Goal: Information Seeking & Learning: Learn about a topic

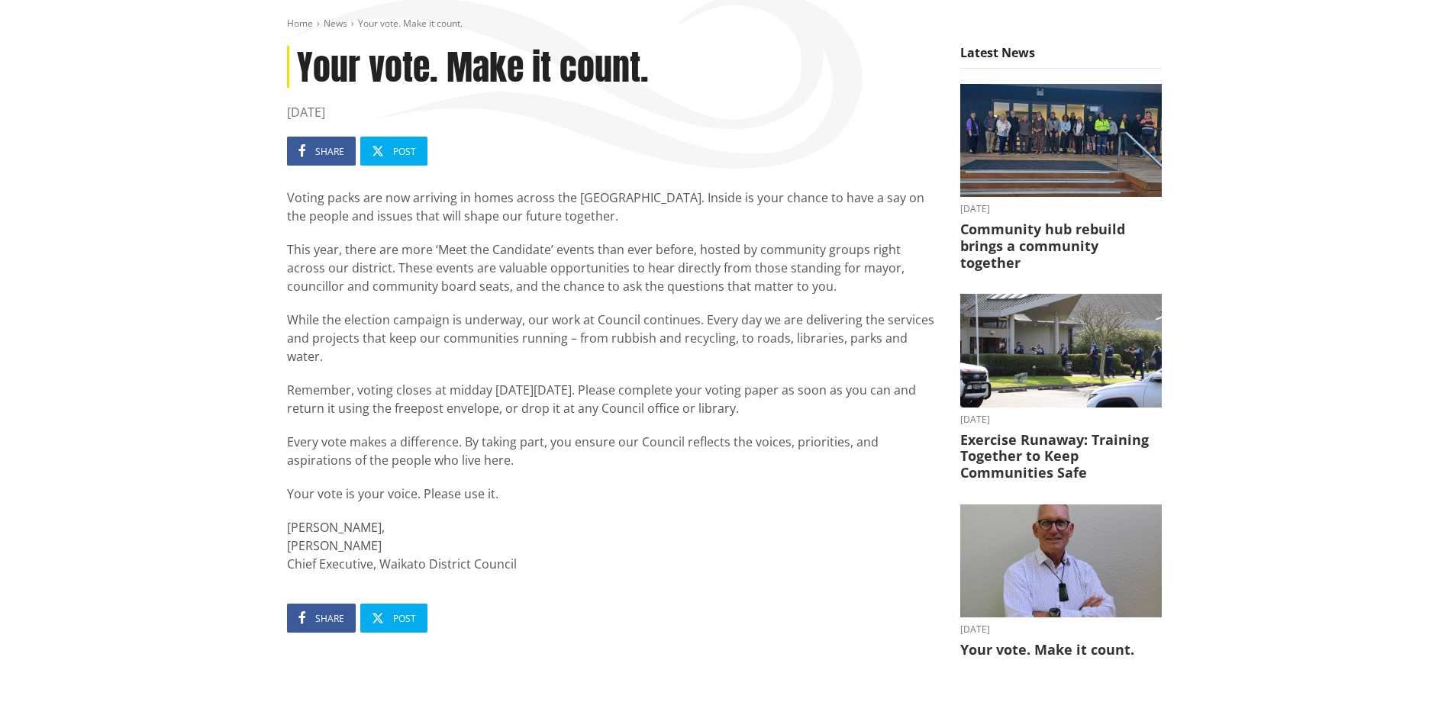
scroll to position [224, 0]
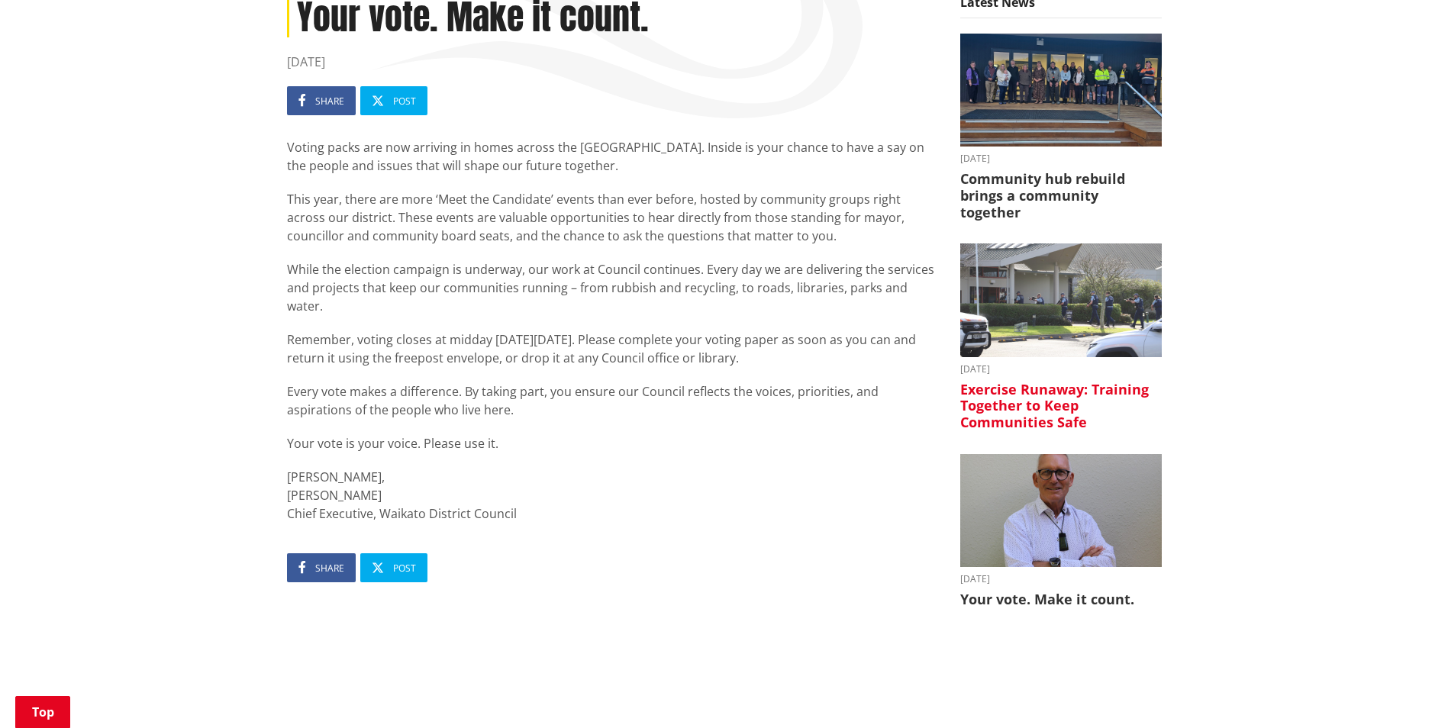
click at [1018, 383] on h3 "Exercise Runaway: Training Together to Keep Communities Safe" at bounding box center [1061, 407] width 202 height 50
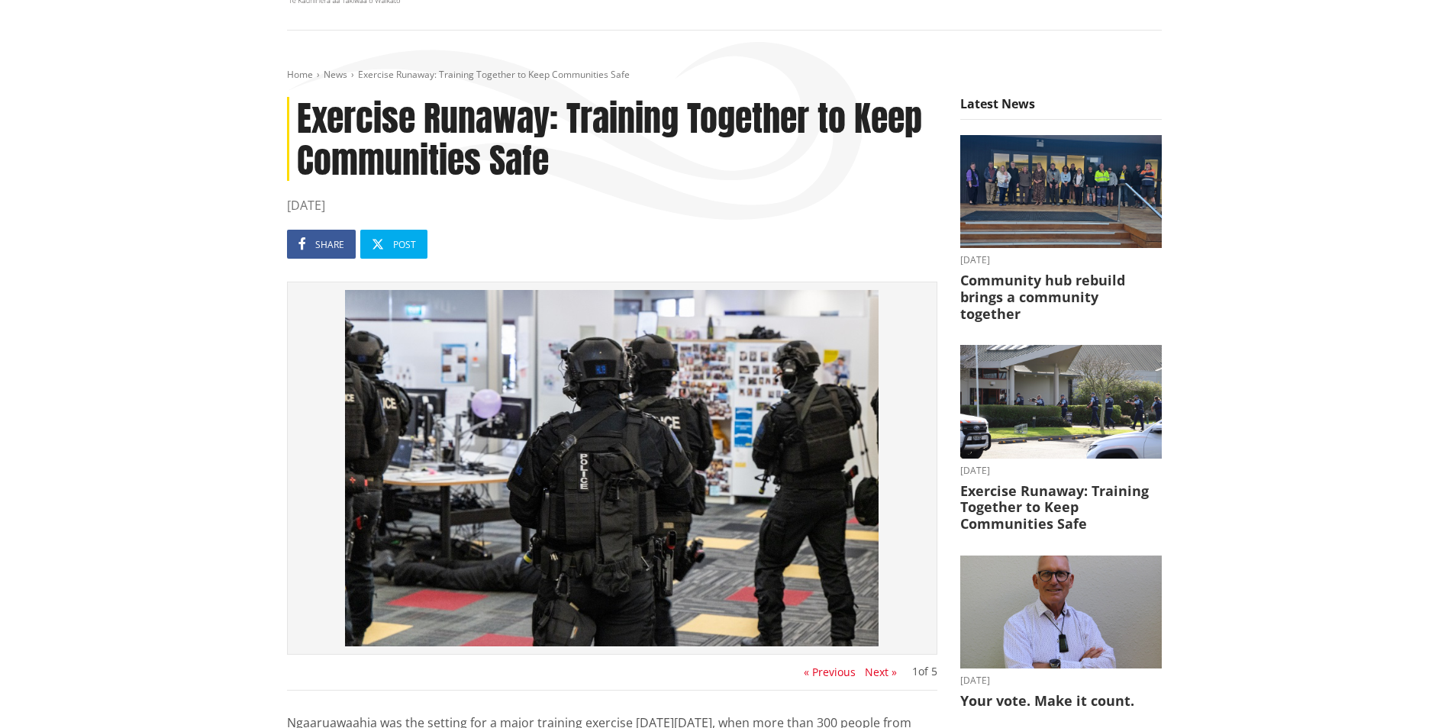
scroll to position [112, 0]
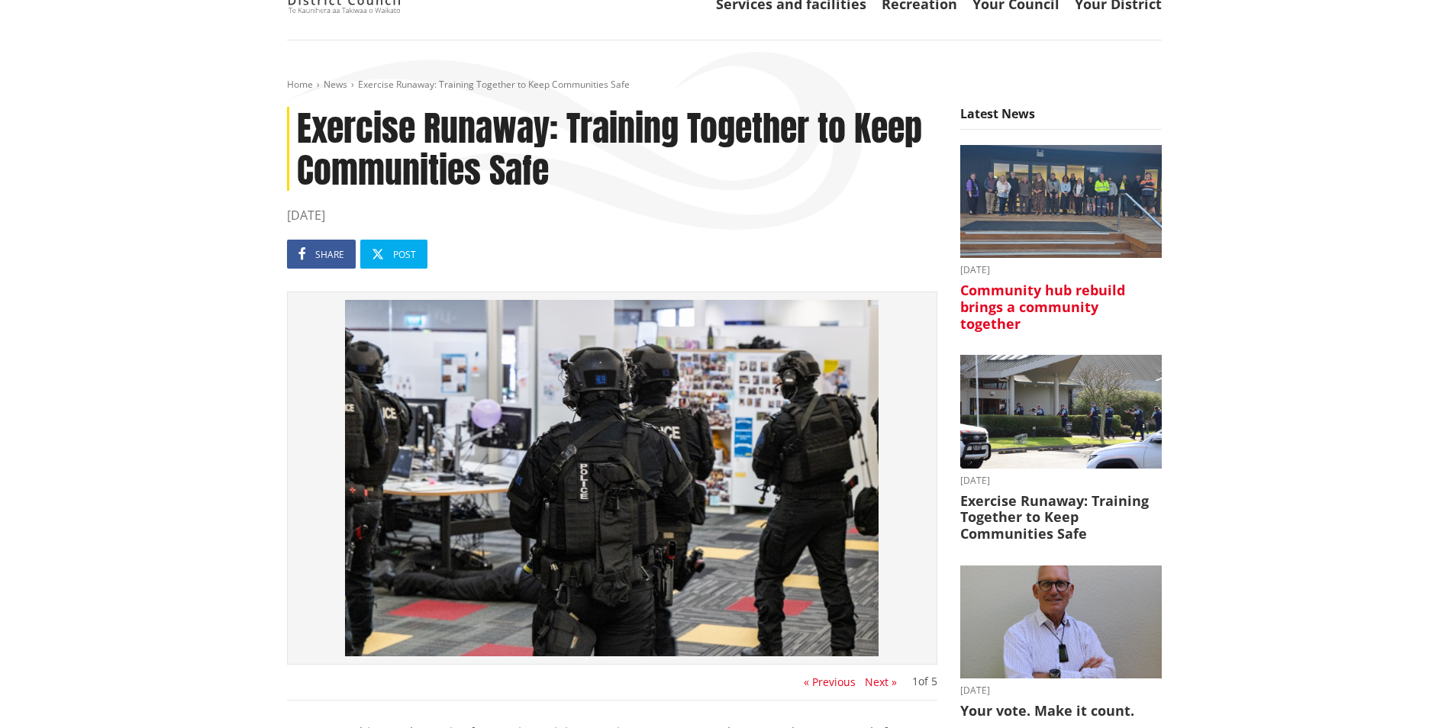
click at [1042, 289] on h3 "Community hub rebuild brings a community together" at bounding box center [1061, 307] width 202 height 50
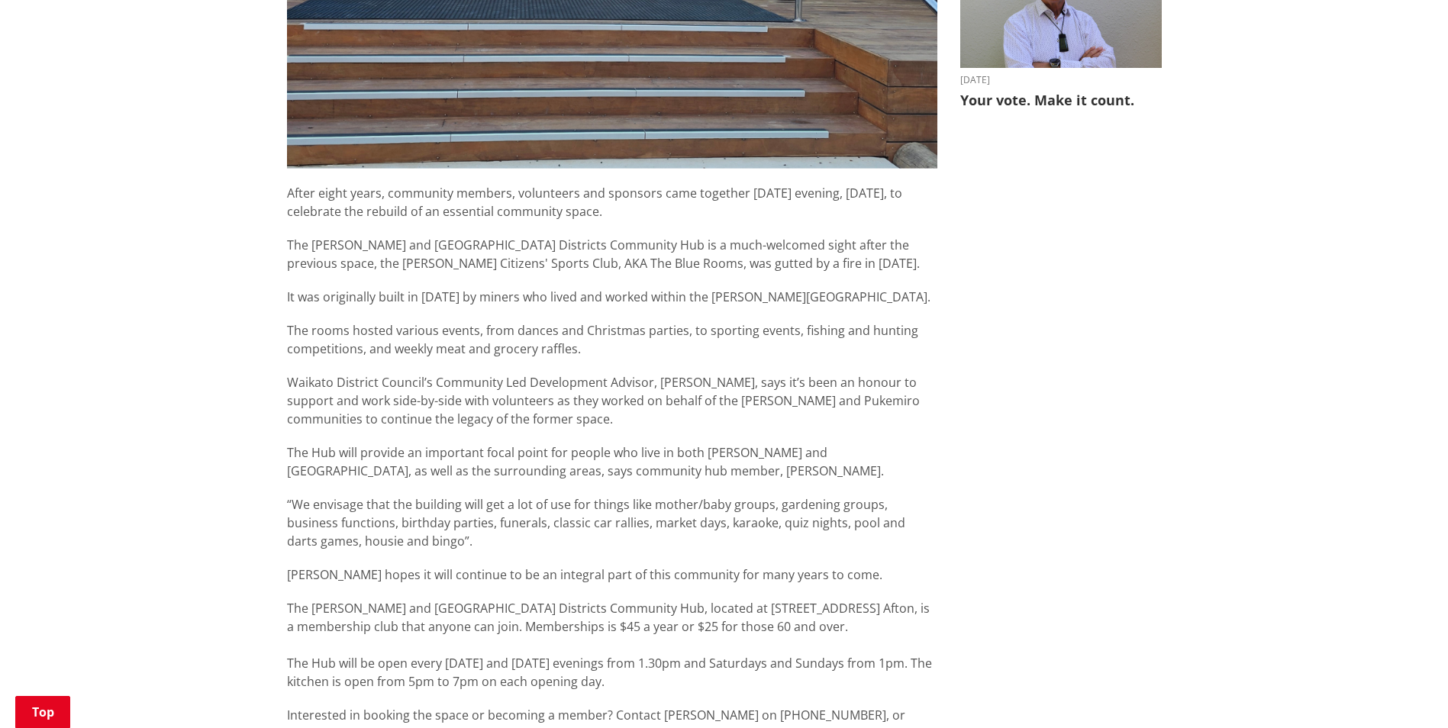
scroll to position [794, 0]
